Goal: Information Seeking & Learning: Learn about a topic

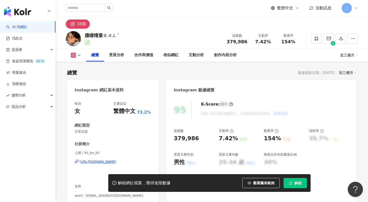
scroll to position [56, 0]
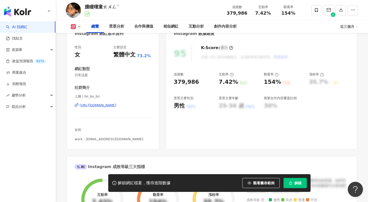
click at [294, 185] on button "解鎖" at bounding box center [295, 183] width 23 height 10
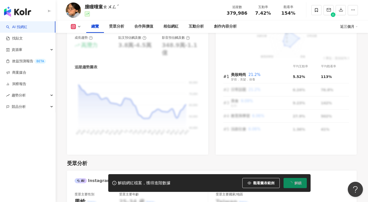
scroll to position [288, 0]
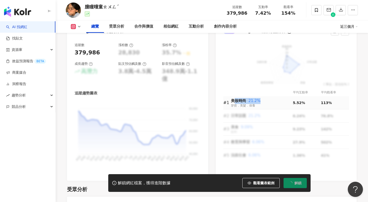
drag, startPoint x: 235, startPoint y: 99, endPoint x: 268, endPoint y: 102, distance: 33.8
click at [268, 102] on div "美妝時尚 21.2%" at bounding box center [262, 101] width 62 height 6
click at [269, 105] on div "美妝時尚 21.2% 穿搭．美髮．保養" at bounding box center [262, 103] width 62 height 10
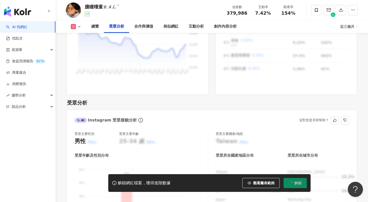
scroll to position [356, 0]
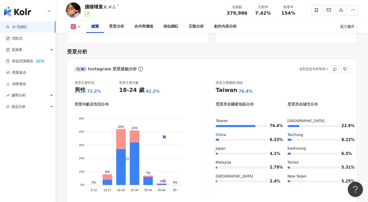
scroll to position [427, 0]
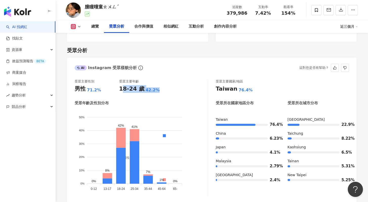
drag, startPoint x: 158, startPoint y: 84, endPoint x: 121, endPoint y: 82, distance: 37.0
click at [121, 85] on div "18-24 歲 42.2%" at bounding box center [141, 89] width 45 height 8
drag, startPoint x: 117, startPoint y: 78, endPoint x: 157, endPoint y: 80, distance: 39.6
click at [157, 80] on div "受眾主要性別 男性 71.2% 受眾主要年齡 18-24 歲 42.2%" at bounding box center [141, 86] width 133 height 14
drag, startPoint x: 173, startPoint y: 84, endPoint x: 123, endPoint y: 80, distance: 50.6
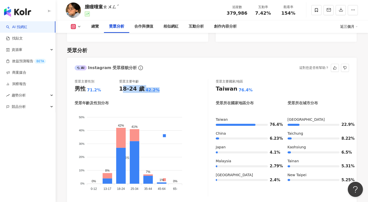
click at [123, 80] on div "受眾主要性別 男性 71.2% 受眾主要年齡 18-24 歲 42.2%" at bounding box center [141, 86] width 133 height 14
click at [170, 83] on div "受眾主要性別 男性 71.2% 受眾主要年齡 18-24 歲 42.2%" at bounding box center [141, 86] width 133 height 14
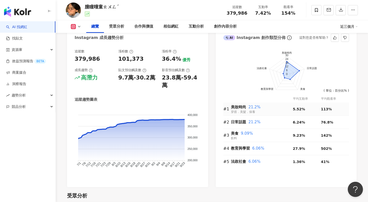
scroll to position [282, 0]
drag, startPoint x: 331, startPoint y: 109, endPoint x: 312, endPoint y: 109, distance: 19.5
click at [312, 109] on tr "#1 美妝時尚 21.2% 穿搭．美髮．保養 5.52% 113%" at bounding box center [287, 108] width 126 height 13
drag, startPoint x: 288, startPoint y: 107, endPoint x: 306, endPoint y: 107, distance: 17.7
click at [306, 107] on tr "#1 美妝時尚 21.2% 穿搭．美髮．保養 5.52% 113%" at bounding box center [287, 108] width 126 height 13
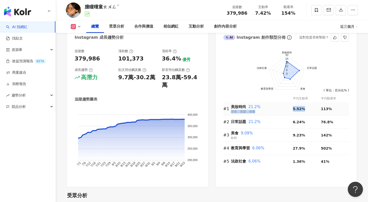
click at [268, 107] on div "美妝時尚 21.2%" at bounding box center [262, 107] width 62 height 6
drag, startPoint x: 290, startPoint y: 107, endPoint x: 311, endPoint y: 108, distance: 21.8
click at [311, 108] on tr "#1 美妝時尚 21.2% 穿搭．美髮．保養 5.52% 113%" at bounding box center [287, 108] width 126 height 13
drag, startPoint x: 326, startPoint y: 108, endPoint x: 305, endPoint y: 108, distance: 21.8
click at [305, 108] on tr "#1 美妝時尚 21.2% 穿搭．美髮．保養 5.52% 113%" at bounding box center [287, 108] width 126 height 13
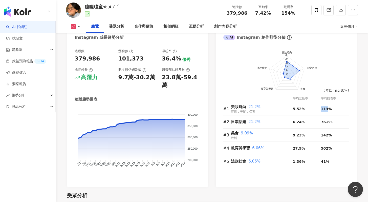
scroll to position [275, 0]
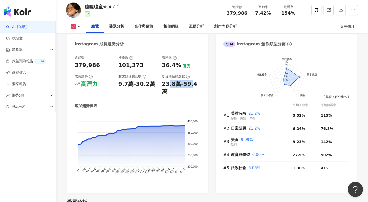
drag, startPoint x: 168, startPoint y: 82, endPoint x: 190, endPoint y: 84, distance: 22.4
click at [190, 84] on div "23.8萬-59.4萬" at bounding box center [181, 88] width 39 height 16
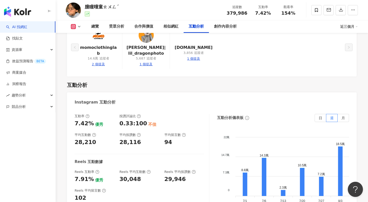
scroll to position [991, 0]
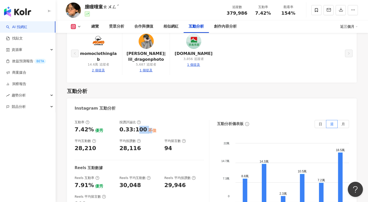
drag, startPoint x: 135, startPoint y: 88, endPoint x: 150, endPoint y: 89, distance: 14.7
click at [150, 126] on div "0.33:100 不佳" at bounding box center [140, 130] width 40 height 8
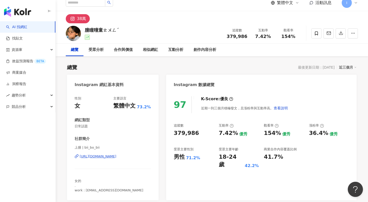
scroll to position [8, 0]
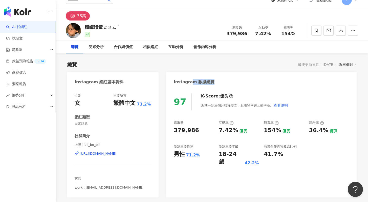
drag, startPoint x: 215, startPoint y: 83, endPoint x: 224, endPoint y: 83, distance: 9.6
click at [224, 83] on div "Instagram 數據總覽" at bounding box center [261, 80] width 191 height 16
click at [184, 83] on div "Instagram 數據總覽" at bounding box center [261, 80] width 191 height 16
click at [184, 83] on div "Instagram 數據總覽" at bounding box center [194, 82] width 41 height 6
